Goal: Task Accomplishment & Management: Manage account settings

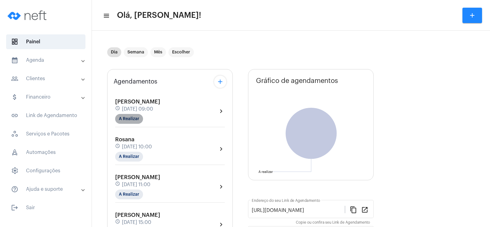
click at [125, 120] on mat-chip "A Realizar" at bounding box center [129, 119] width 28 height 10
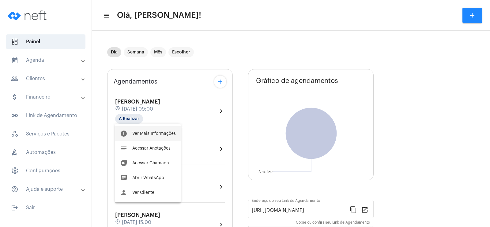
click at [152, 138] on button "info Ver Mais Informações" at bounding box center [148, 133] width 66 height 15
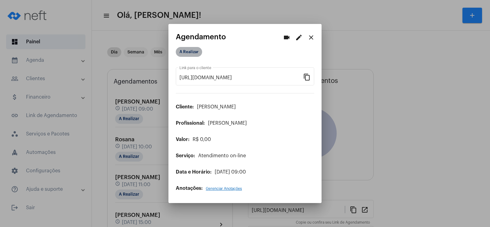
click at [194, 51] on mat-chip "A Realizar" at bounding box center [189, 52] width 26 height 10
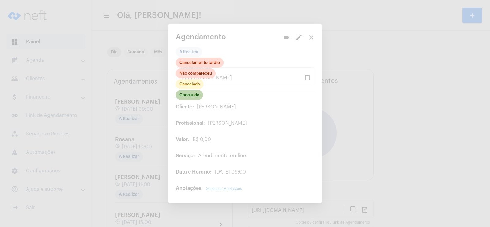
click at [192, 93] on mat-chip "Concluído" at bounding box center [189, 95] width 27 height 10
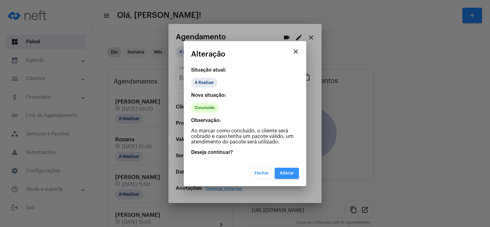
click at [287, 172] on span "Alterar" at bounding box center [287, 173] width 14 height 4
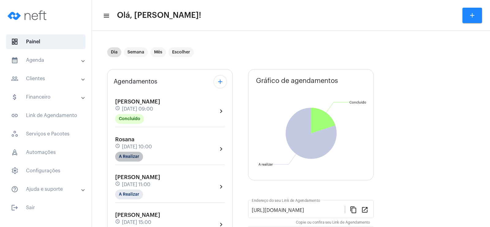
click at [129, 157] on mat-chip "A Realizar" at bounding box center [129, 156] width 28 height 10
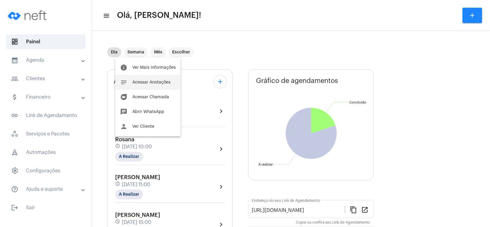
click at [146, 79] on button "notes Acessar Anotações" at bounding box center [148, 82] width 66 height 15
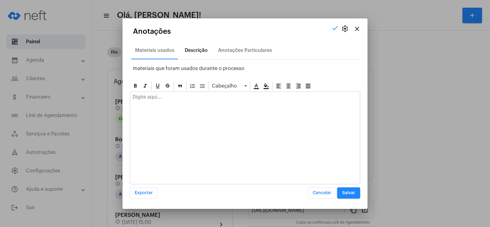
click at [197, 47] on div "Descrição" at bounding box center [196, 50] width 30 height 15
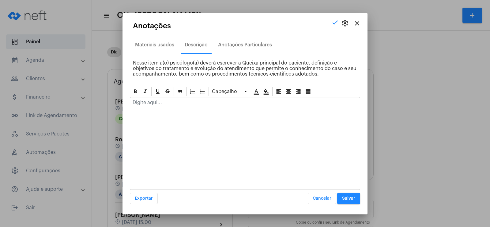
click at [148, 108] on div at bounding box center [245, 103] width 230 height 13
click at [233, 44] on div "Anotações Particulares" at bounding box center [245, 45] width 54 height 6
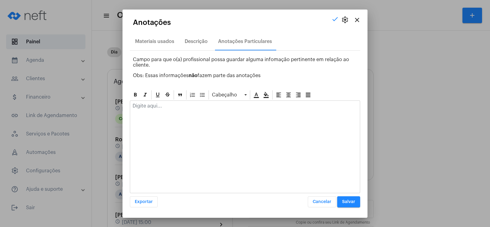
click at [147, 112] on div at bounding box center [245, 107] width 230 height 13
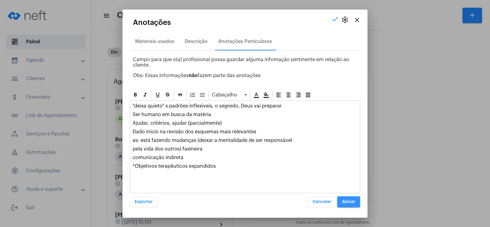
click at [357, 202] on button "Salvar" at bounding box center [349, 201] width 23 height 11
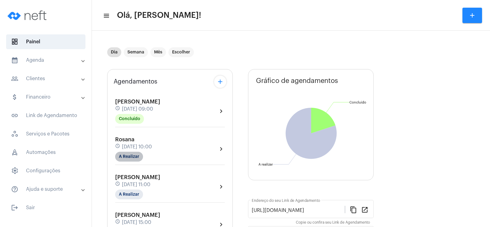
click at [134, 159] on mat-chip "A Realizar" at bounding box center [129, 156] width 28 height 10
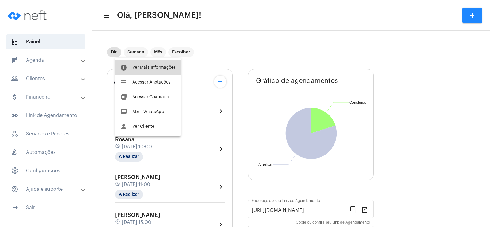
click at [156, 70] on button "info Ver Mais Informações" at bounding box center [148, 67] width 66 height 15
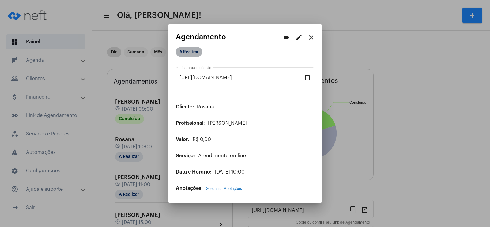
click at [197, 51] on mat-chip "A Realizar" at bounding box center [189, 52] width 26 height 10
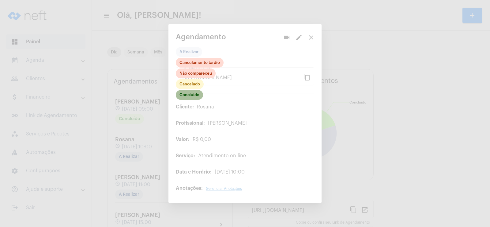
click at [191, 95] on mat-chip "Concluído" at bounding box center [189, 95] width 27 height 10
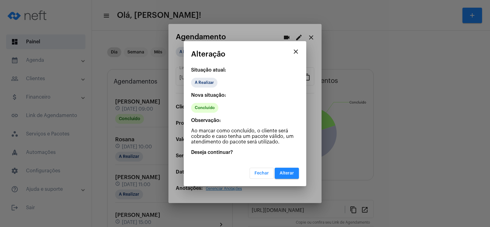
click at [289, 173] on span "Alterar" at bounding box center [287, 173] width 14 height 4
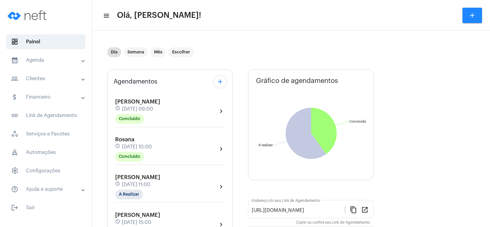
scroll to position [61, 0]
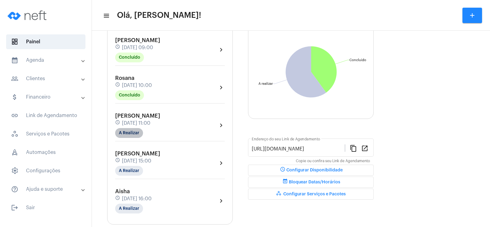
click at [128, 135] on mat-chip "A Realizar" at bounding box center [129, 133] width 28 height 10
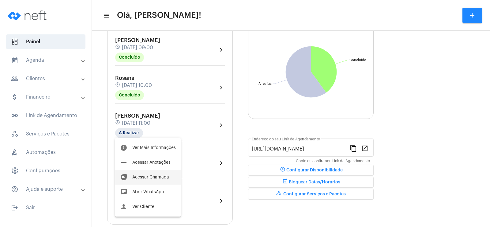
click at [153, 181] on button "duo [PERSON_NAME]" at bounding box center [148, 177] width 66 height 15
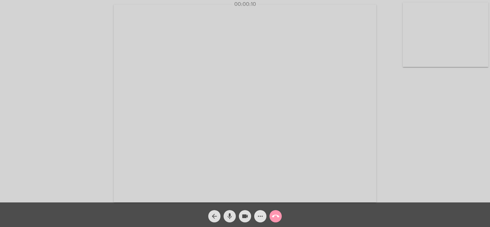
click at [260, 216] on mat-icon "more_horiz" at bounding box center [260, 215] width 7 height 7
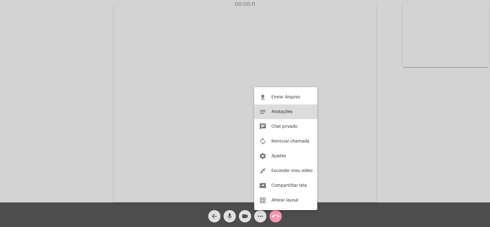
click at [296, 111] on button "notes Anotações" at bounding box center [285, 111] width 63 height 15
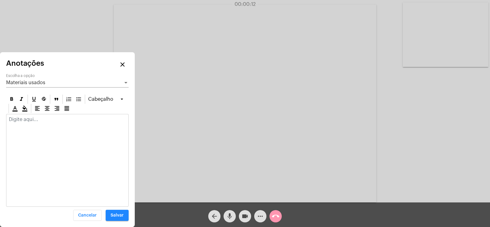
click at [22, 83] on span "Materiais usados" at bounding box center [25, 82] width 39 height 5
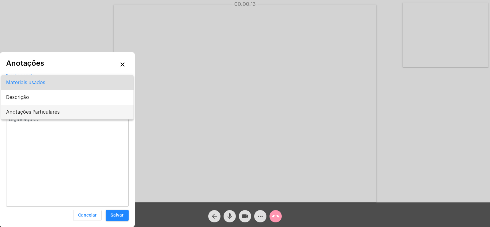
click at [30, 114] on span "Anotações Particulares" at bounding box center [67, 112] width 123 height 15
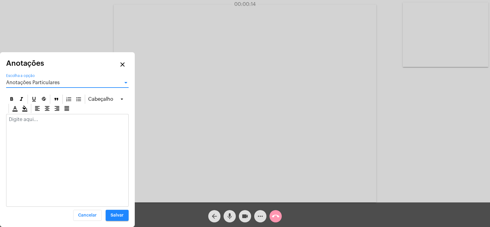
click at [23, 120] on p at bounding box center [67, 119] width 117 height 6
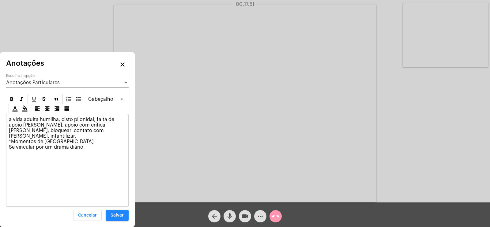
click at [95, 133] on p "a vida adulta humilha, cisto pilonidal, falta de apoio [PERSON_NAME], apoio com…" at bounding box center [67, 135] width 117 height 39
click at [92, 131] on p "a vida adulta humilha, cisto pilonidal, falta de apoio [PERSON_NAME], apoio com…" at bounding box center [67, 135] width 117 height 39
click at [261, 214] on mat-icon "more_horiz" at bounding box center [260, 215] width 7 height 7
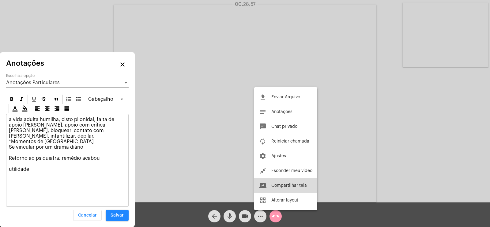
click at [281, 184] on span "Compartilhar tela" at bounding box center [290, 185] width 36 height 4
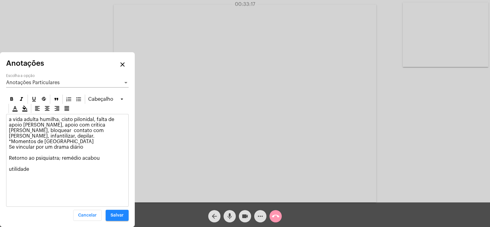
click at [29, 162] on p "a vida adulta humilha, cisto pilonidal, falta de apoio [PERSON_NAME], apoio com…" at bounding box center [67, 146] width 117 height 61
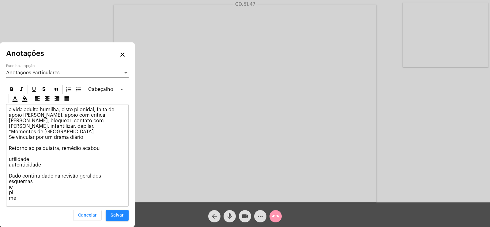
click at [337, 216] on div "arrow_back mic videocam more_horiz call_end" at bounding box center [245, 214] width 490 height 25
drag, startPoint x: 9, startPoint y: 178, endPoint x: 125, endPoint y: 181, distance: 115.9
click at [125, 181] on p "a vida adulta humilha, cisto pilonidal, falta de apoio [PERSON_NAME], apoio com…" at bounding box center [67, 154] width 117 height 94
copy p "Dado continuidade na revisão geral dos esquemas"
click at [70, 75] on div "Anotações Particulares" at bounding box center [64, 73] width 117 height 6
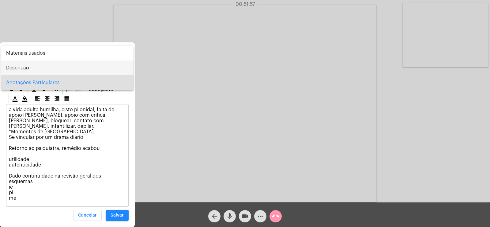
click at [48, 65] on span "Descrição" at bounding box center [67, 67] width 123 height 15
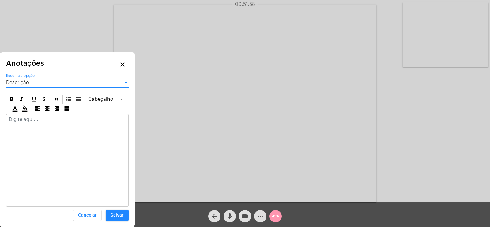
click at [32, 122] on p at bounding box center [67, 119] width 117 height 6
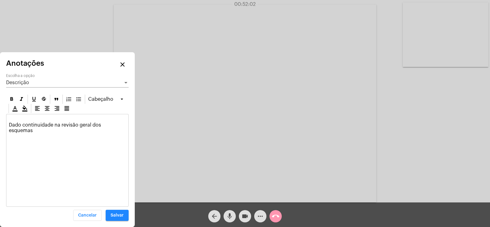
click at [26, 80] on span "Descrição" at bounding box center [17, 82] width 23 height 5
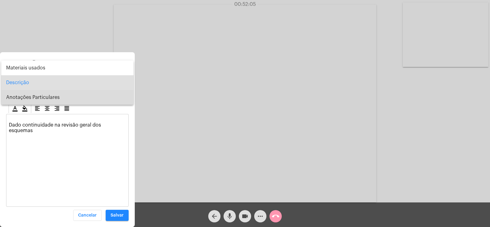
click at [40, 95] on span "Anotações Particulares" at bounding box center [67, 97] width 123 height 15
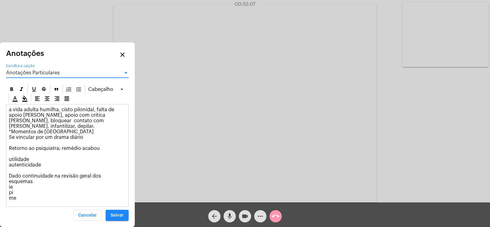
click at [21, 78] on div "Anotações Particulares Escolha a opção" at bounding box center [67, 71] width 123 height 14
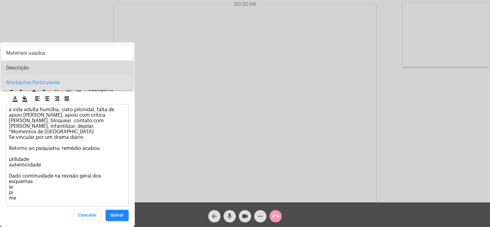
click at [21, 67] on span "Descrição" at bounding box center [67, 67] width 123 height 15
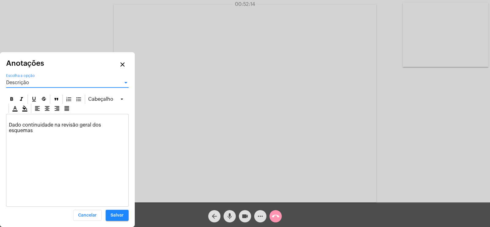
click at [116, 212] on button "Salvar" at bounding box center [117, 214] width 23 height 11
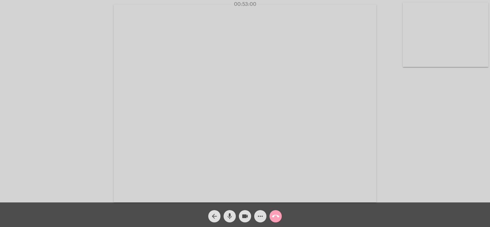
click at [278, 216] on mat-icon "call_end" at bounding box center [275, 215] width 7 height 7
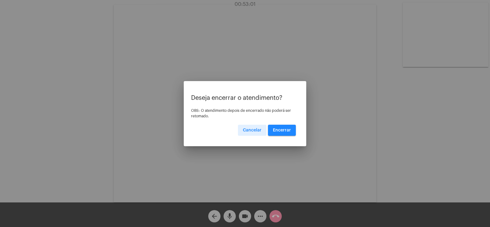
click at [288, 130] on span "Encerrar" at bounding box center [282, 130] width 18 height 4
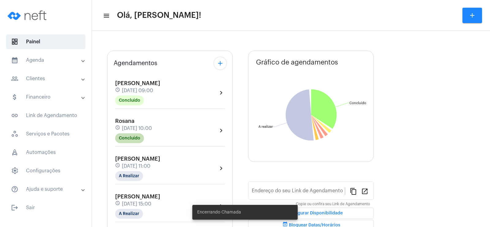
scroll to position [61, 0]
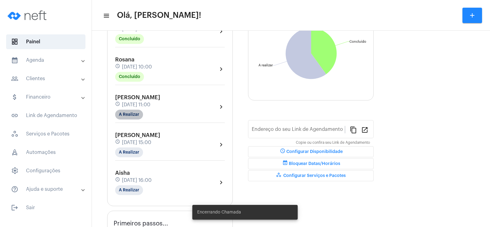
click at [133, 113] on mat-chip "A Realizar" at bounding box center [129, 114] width 28 height 10
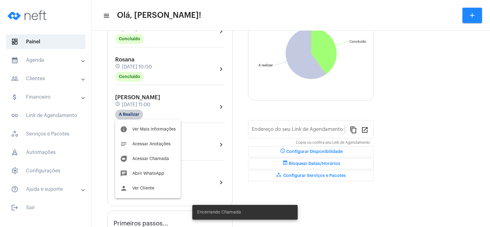
type input "[URL][DOMAIN_NAME]"
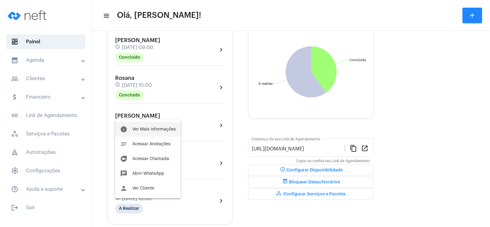
scroll to position [80, 0]
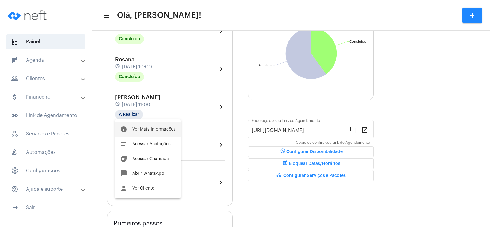
click at [147, 128] on span "Ver Mais Informações" at bounding box center [154, 129] width 44 height 4
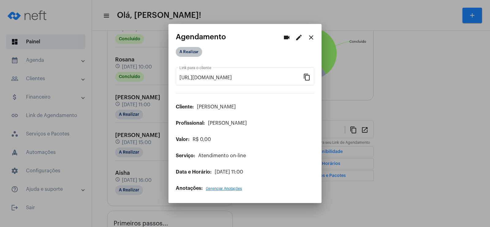
click at [192, 54] on mat-chip "A Realizar" at bounding box center [189, 52] width 26 height 10
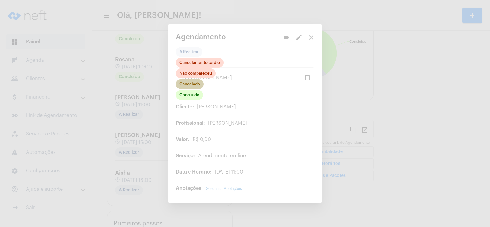
click at [193, 89] on mat-chip "Cancelado" at bounding box center [190, 84] width 28 height 10
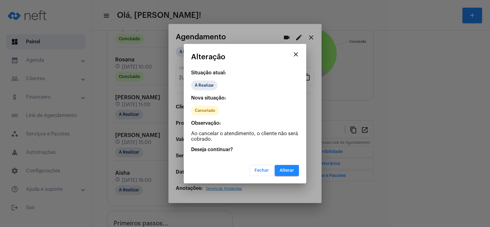
click at [264, 169] on span "Fechar" at bounding box center [262, 170] width 14 height 4
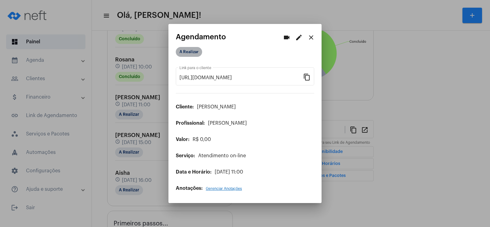
click at [186, 53] on mat-chip "A Realizar" at bounding box center [189, 52] width 26 height 10
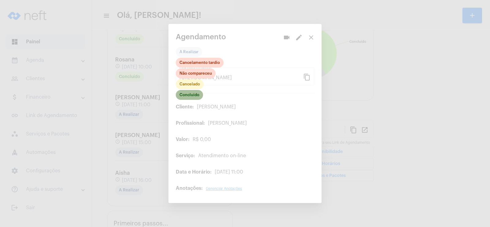
click at [189, 94] on mat-chip "Concluído" at bounding box center [189, 95] width 27 height 10
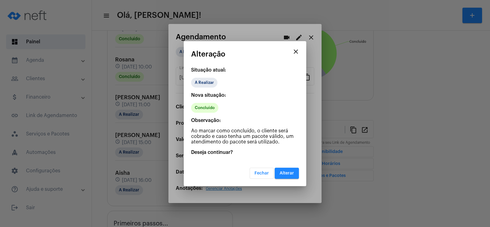
click at [288, 174] on span "Alterar" at bounding box center [287, 173] width 14 height 4
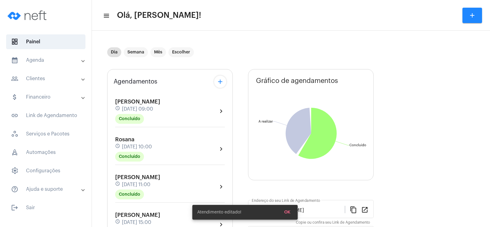
scroll to position [61, 0]
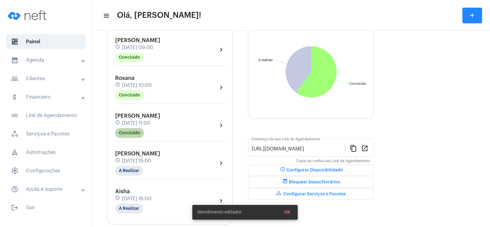
click at [138, 132] on mat-chip "Concluído" at bounding box center [129, 133] width 29 height 10
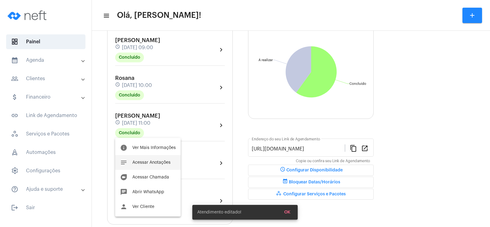
click at [163, 164] on span "Acessar Anotações" at bounding box center [151, 162] width 38 height 4
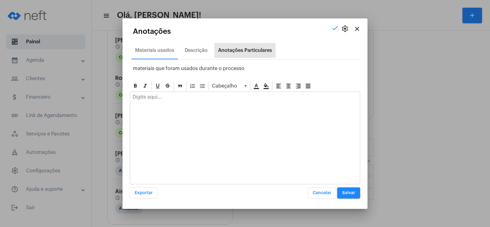
click at [227, 51] on div "Anotações Particulares" at bounding box center [245, 51] width 54 height 6
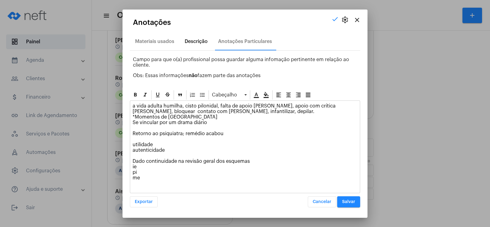
click at [194, 41] on div "Descrição" at bounding box center [196, 42] width 23 height 6
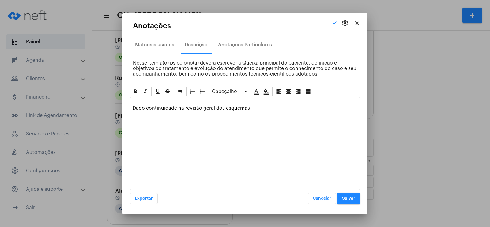
click at [138, 102] on p "Dado continuidade na revisão geral dos esquemas" at bounding box center [245, 105] width 225 height 11
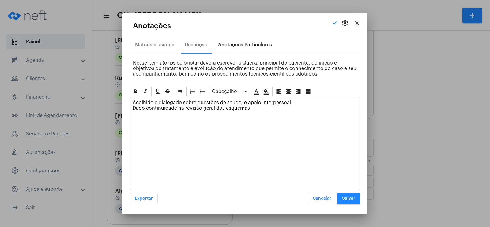
click at [254, 49] on div "Anotações Particulares" at bounding box center [245, 44] width 61 height 15
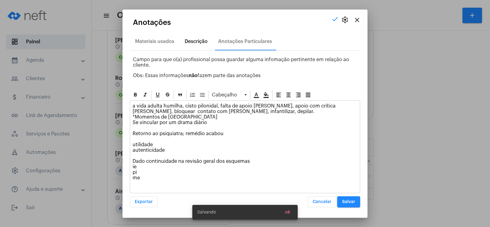
click at [197, 39] on div "Descrição" at bounding box center [196, 42] width 23 height 6
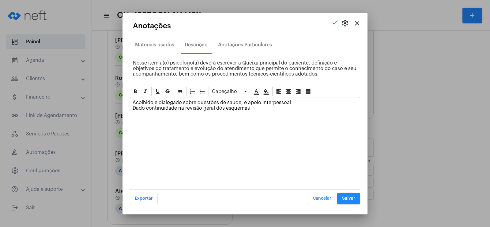
click at [294, 104] on p "Acolhido e dialogado sobre questões de saúde, e apoio interpessoal Dado continu…" at bounding box center [245, 105] width 225 height 11
drag, startPoint x: 239, startPoint y: 101, endPoint x: 286, endPoint y: 89, distance: 49.2
click at [240, 101] on p "Acolhido e dialogado sobre questões de saúde, e apoio interpessoal Dado continu…" at bounding box center [245, 105] width 225 height 11
click at [307, 101] on p "Acolhido e dialogado sobre questões de saúde física, e apoio interpessoal Dado …" at bounding box center [245, 105] width 225 height 11
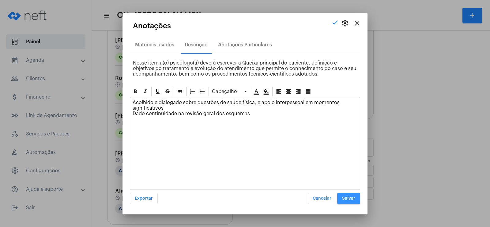
click at [347, 197] on span "Salvar" at bounding box center [348, 198] width 13 height 4
